Goal: Navigation & Orientation: Find specific page/section

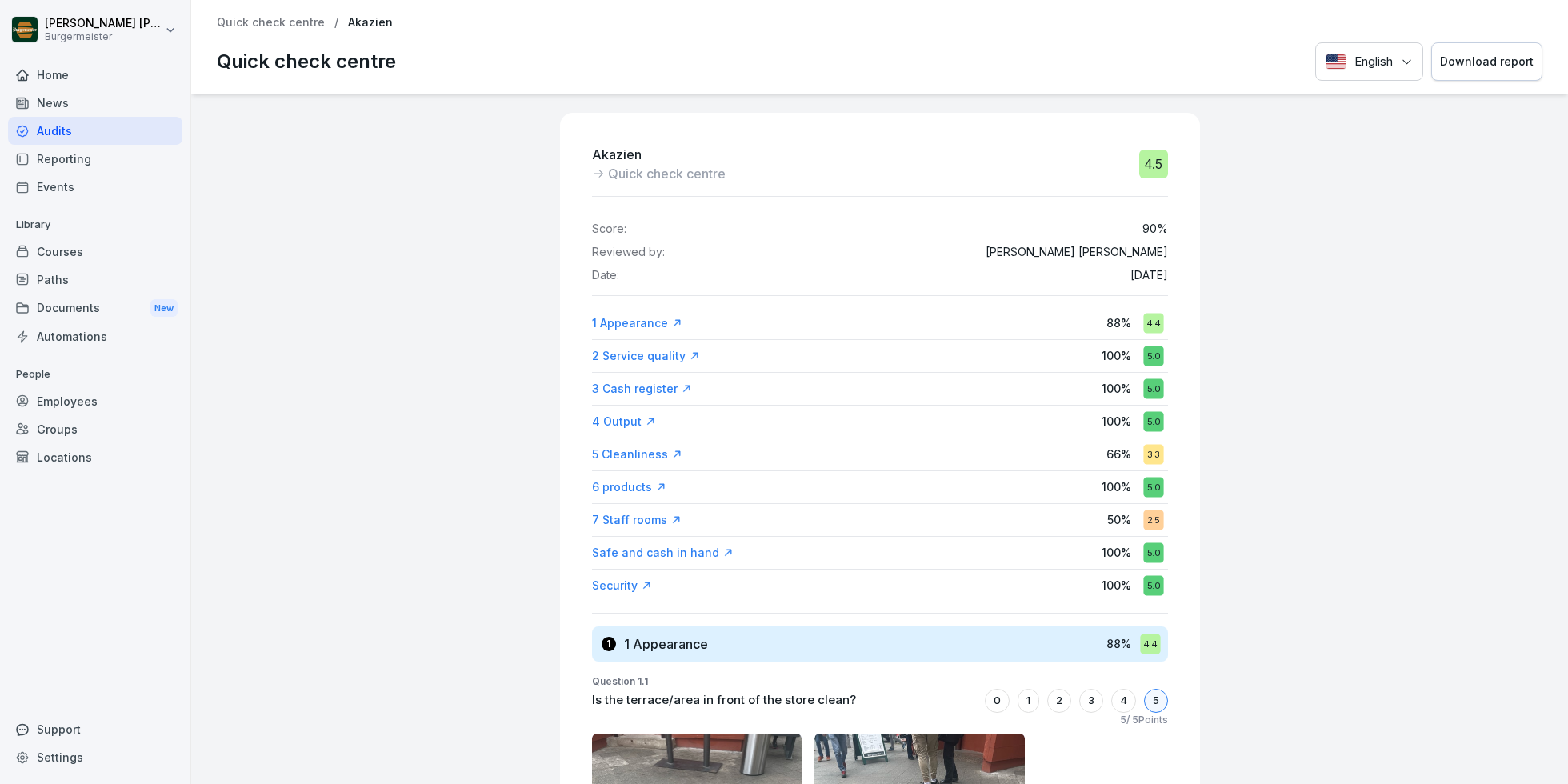
click at [265, 22] on p "Quick check centre" at bounding box center [271, 23] width 108 height 14
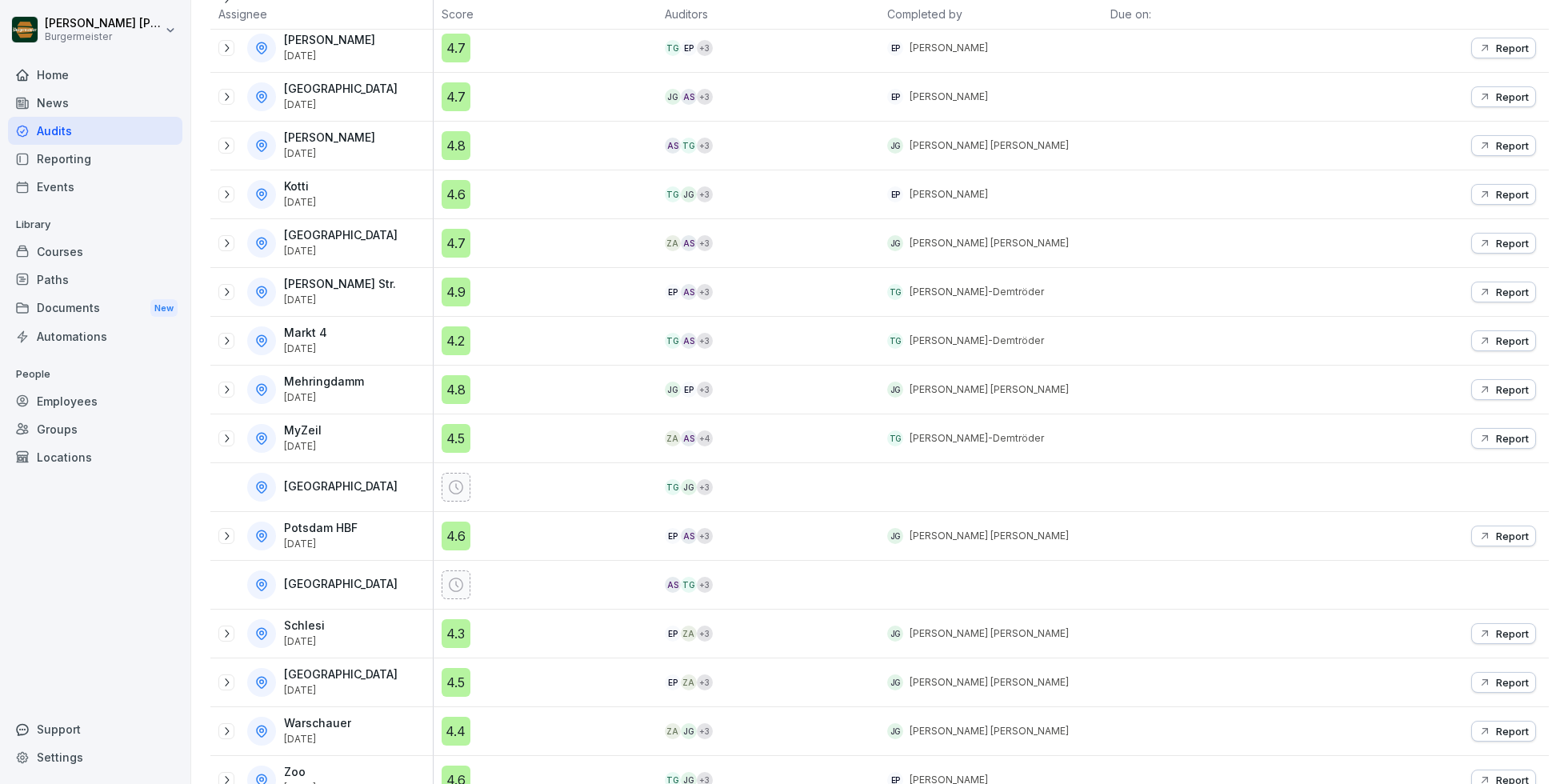
scroll to position [525, 0]
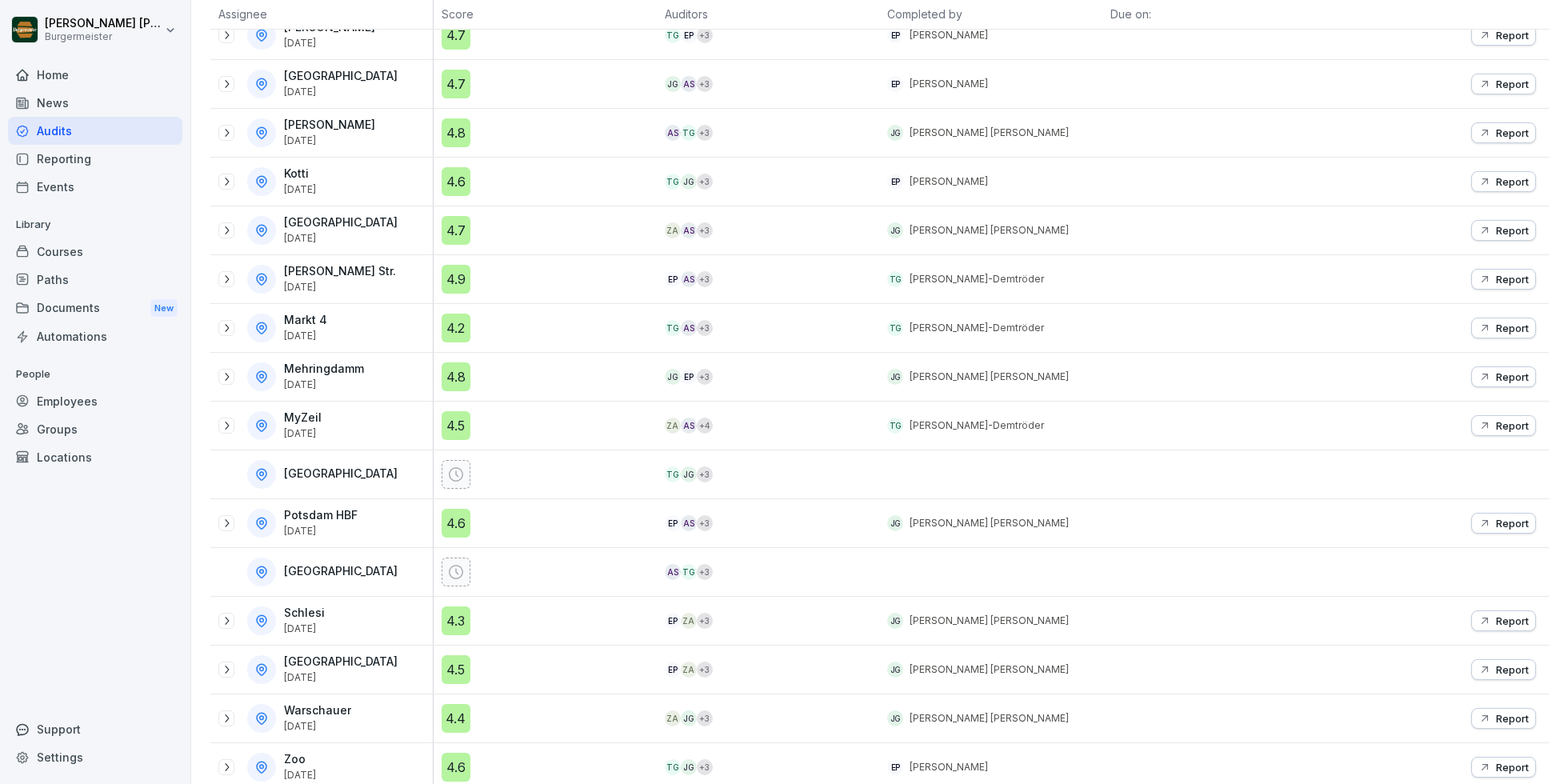
click at [461, 421] on div "4.5" at bounding box center [456, 425] width 29 height 29
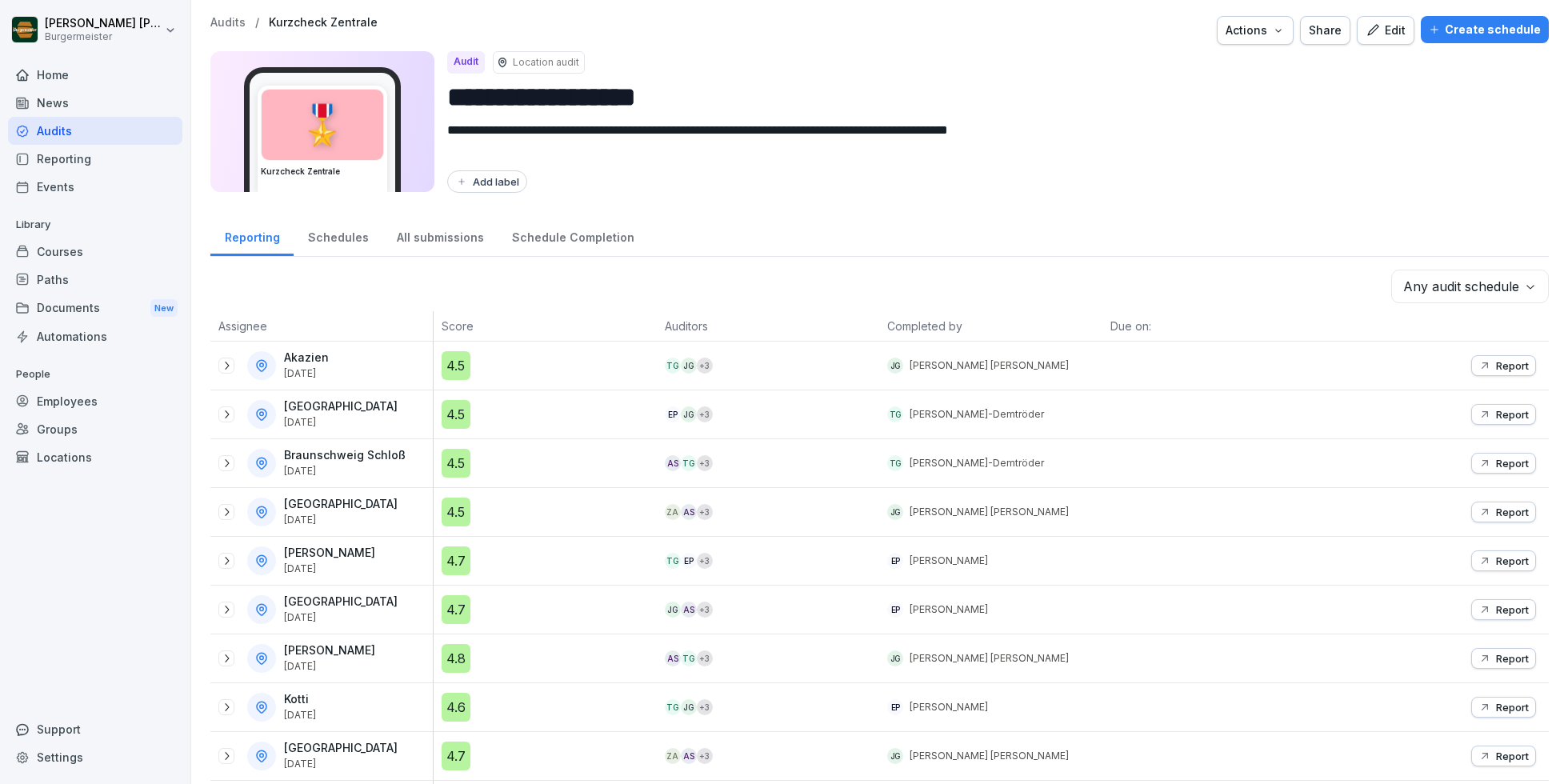
click at [345, 241] on div "Schedules" at bounding box center [338, 236] width 88 height 41
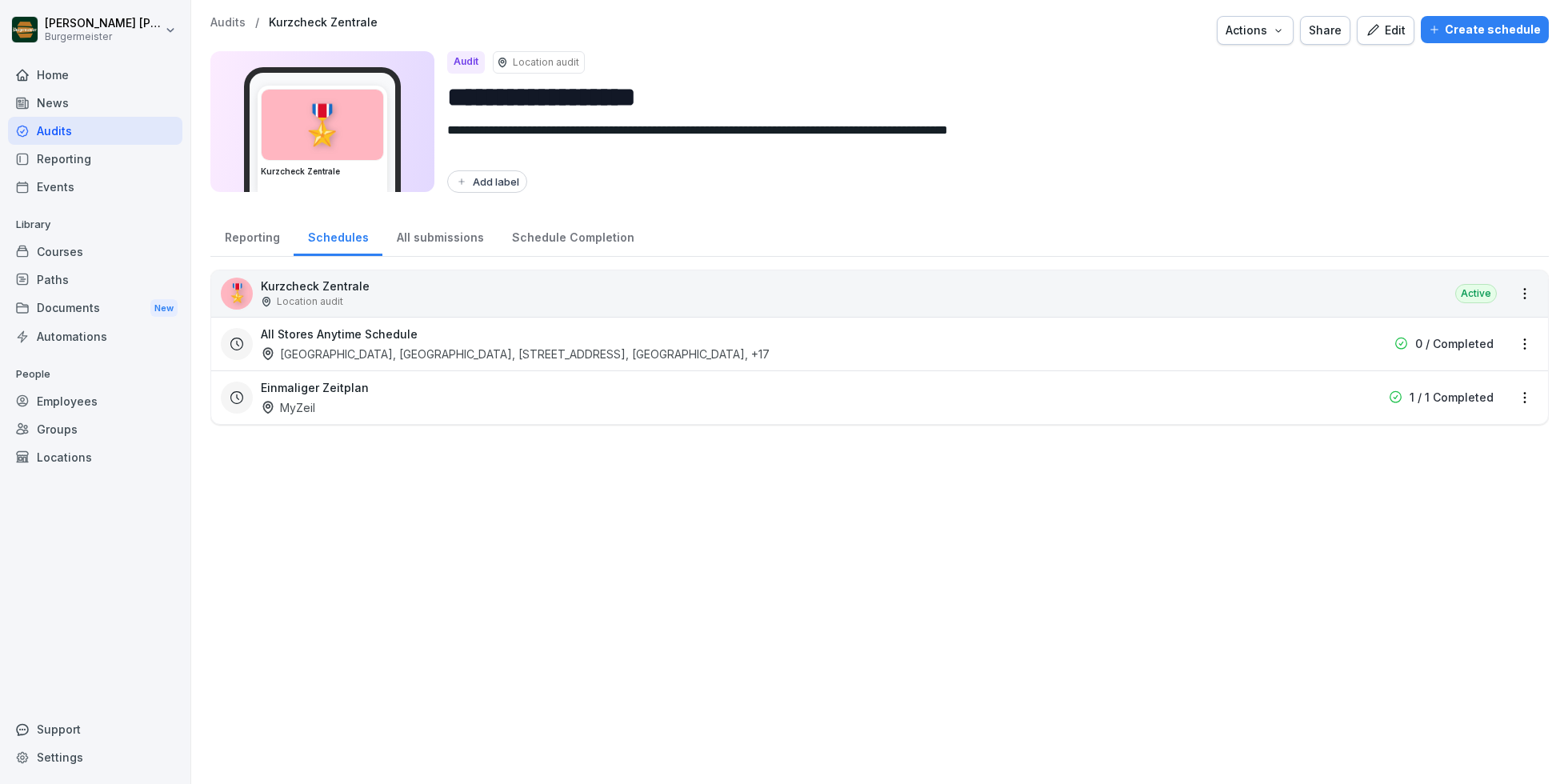
click at [448, 244] on div "All submissions" at bounding box center [439, 236] width 115 height 41
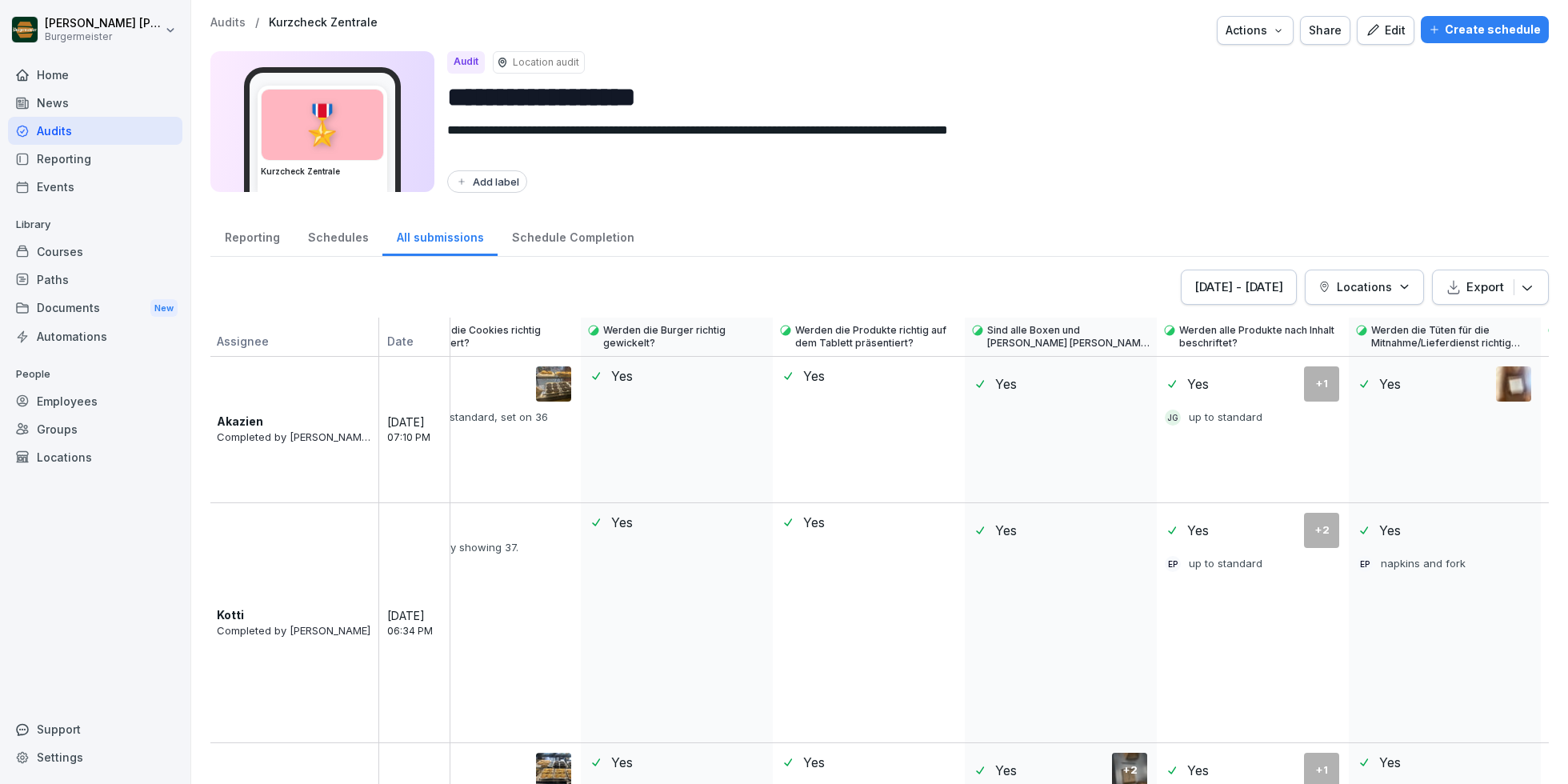
scroll to position [0, 2627]
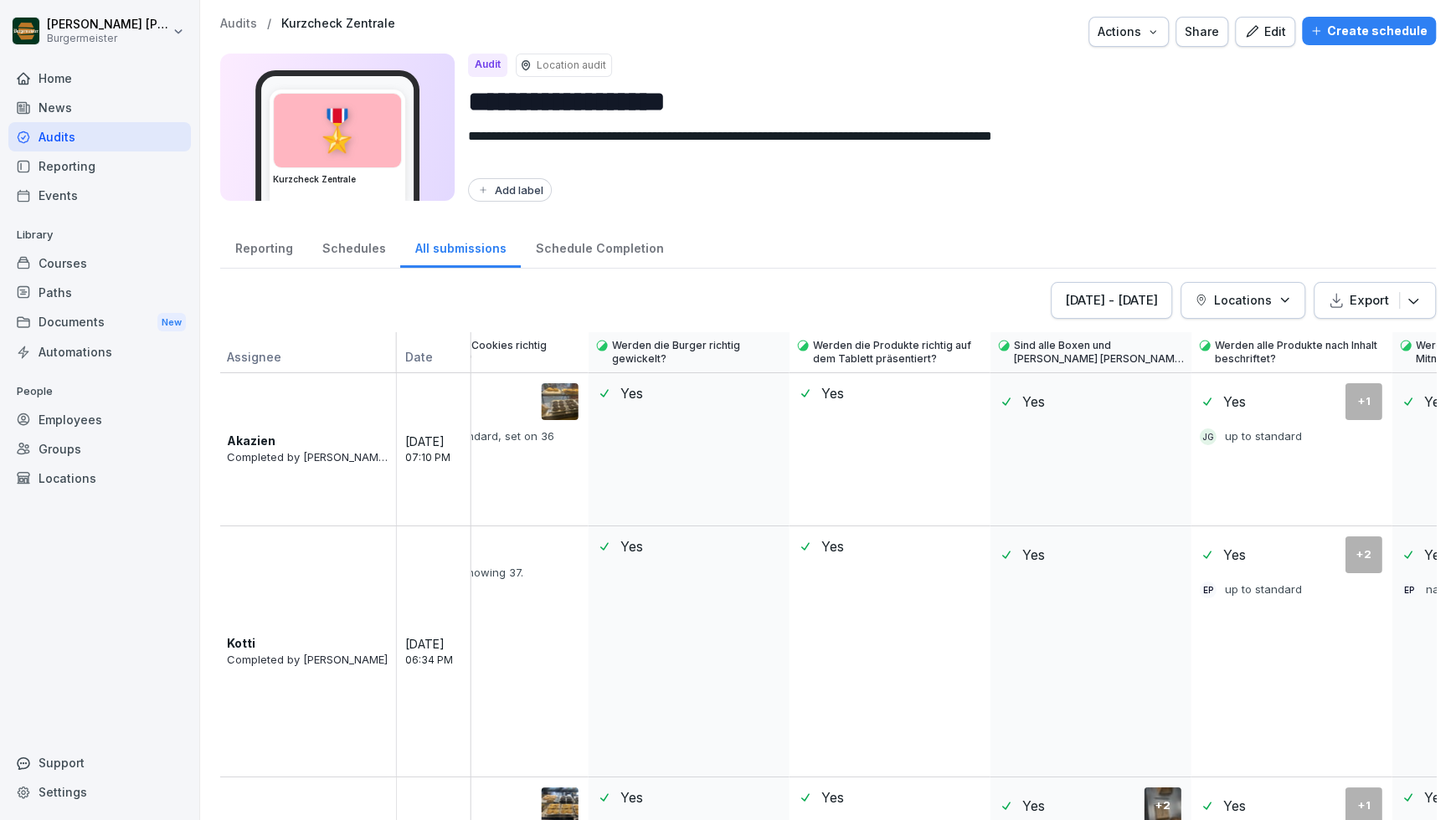
click at [242, 25] on p "Audits" at bounding box center [238, 24] width 37 height 15
